Goal: Book appointment/travel/reservation

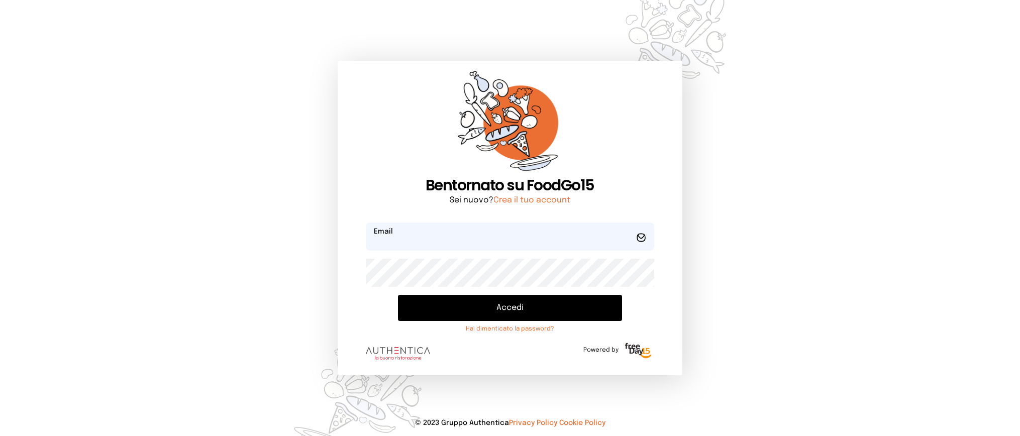
type input "**********"
click at [496, 308] on button "Accedi" at bounding box center [510, 308] width 224 height 26
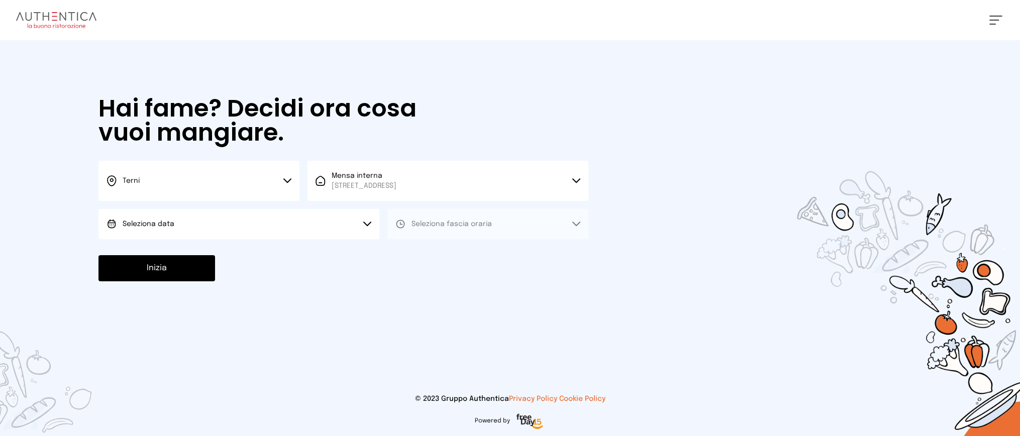
click at [217, 232] on button "Seleziona data" at bounding box center [238, 224] width 281 height 30
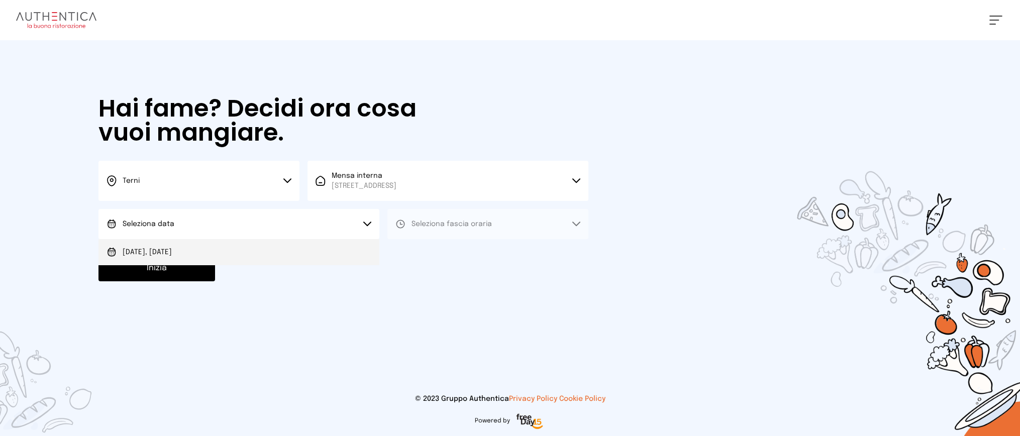
click at [187, 258] on li "[DATE], [DATE]" at bounding box center [238, 252] width 281 height 26
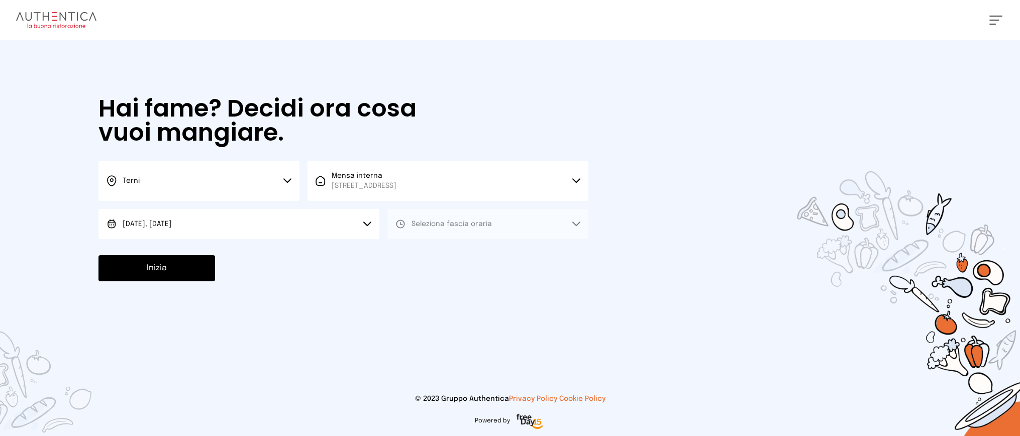
click at [448, 226] on span "Seleziona fascia oraria" at bounding box center [452, 224] width 80 height 7
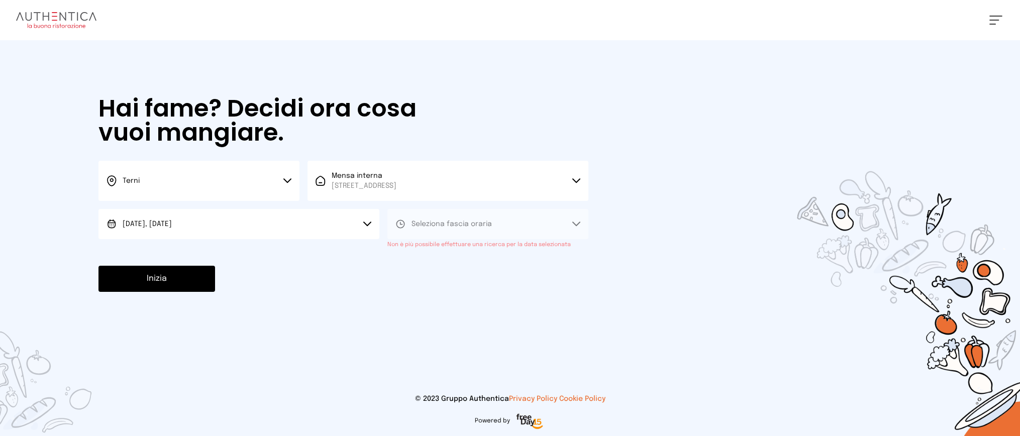
click at [37, 26] on img at bounding box center [56, 20] width 80 height 16
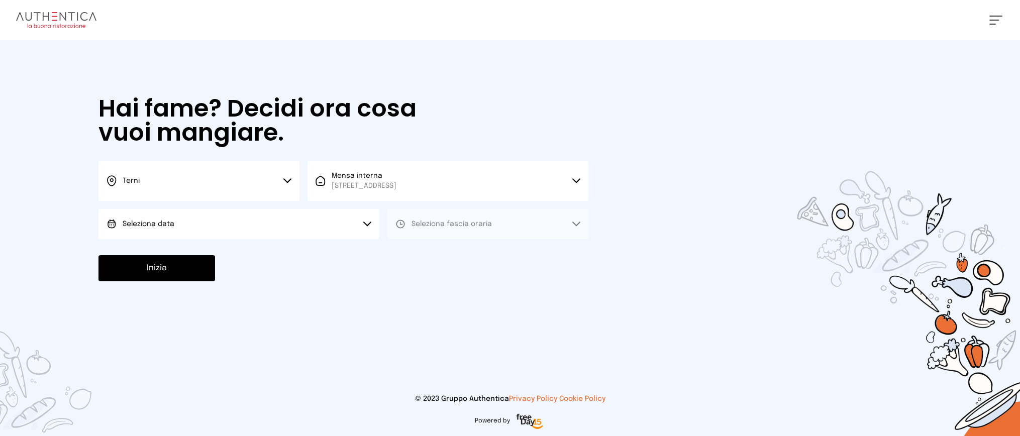
click at [993, 20] on span at bounding box center [994, 20] width 10 height 1
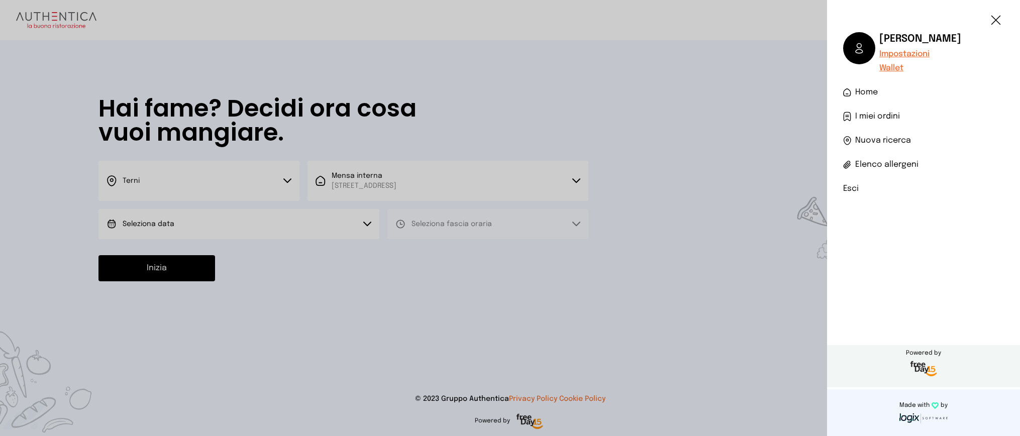
click at [997, 16] on button at bounding box center [995, 20] width 13 height 9
